Goal: Find specific page/section: Find specific page/section

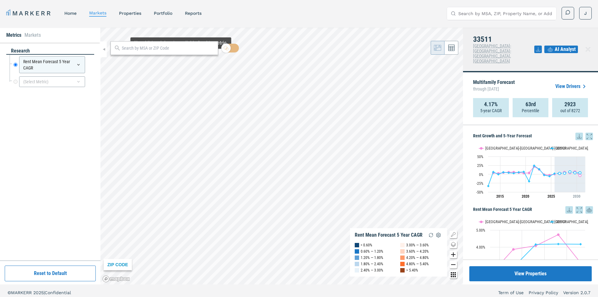
click at [170, 45] on input "text" at bounding box center [168, 48] width 93 height 7
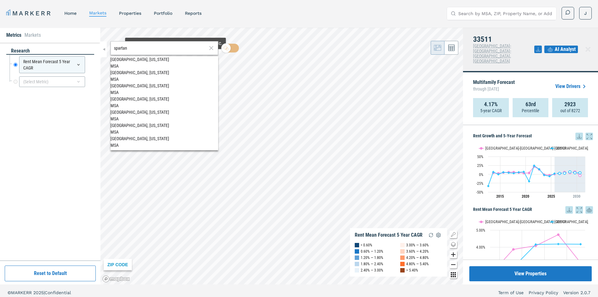
type input "spartan"
click at [178, 60] on span "[GEOGRAPHIC_DATA], [US_STATE] MSA" at bounding box center [164, 62] width 108 height 12
